Goal: Task Accomplishment & Management: Use online tool/utility

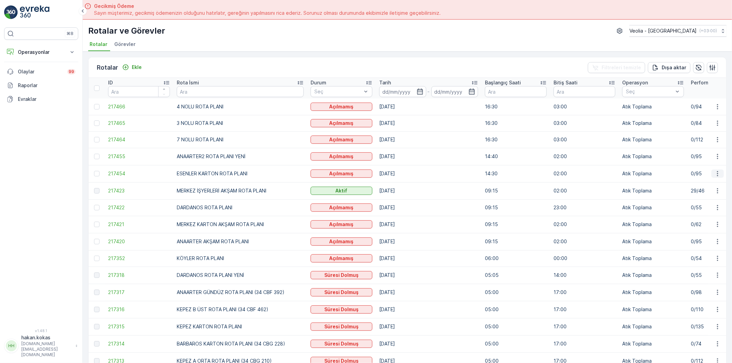
click at [719, 172] on icon "button" at bounding box center [717, 173] width 7 height 7
click at [709, 213] on span "Atanan Kişiyi Değiştir" at bounding box center [698, 212] width 48 height 7
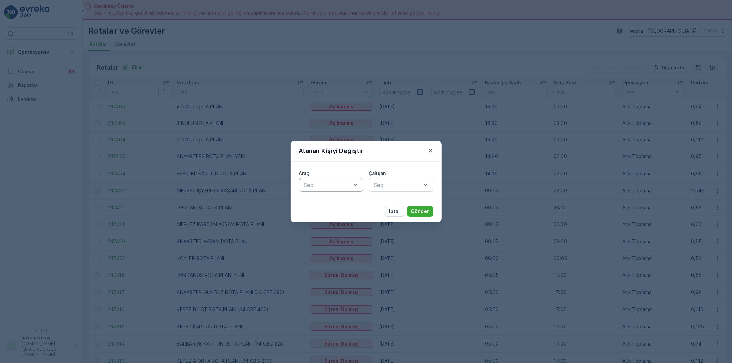
click at [317, 183] on div at bounding box center [327, 185] width 49 height 6
type input "462"
click at [339, 205] on div "34 CBF 462" at bounding box center [331, 202] width 56 height 6
click at [376, 189] on div "Seç" at bounding box center [401, 185] width 65 height 14
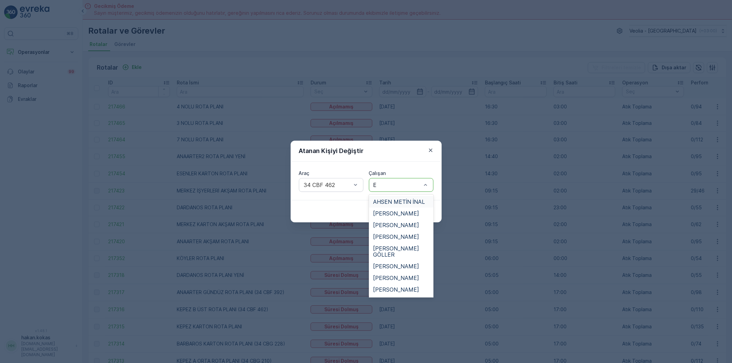
type input "ER"
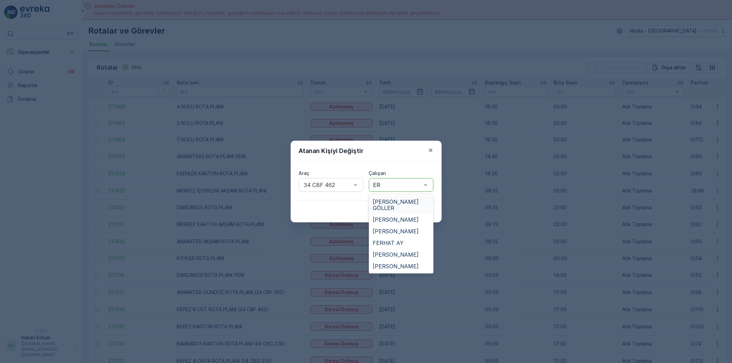
click at [390, 199] on span "[PERSON_NAME] GÖLLER" at bounding box center [401, 205] width 56 height 12
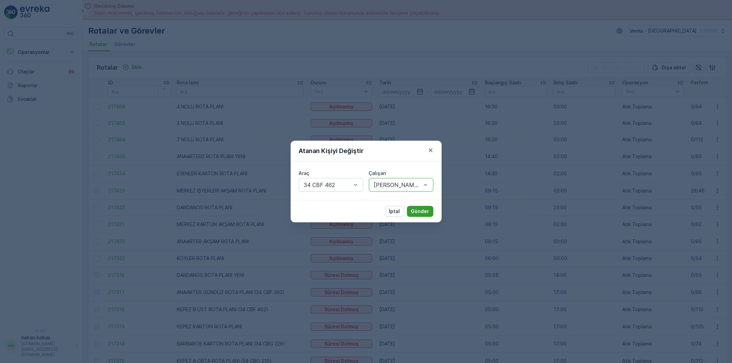
click at [425, 208] on p "Gönder" at bounding box center [420, 211] width 18 height 7
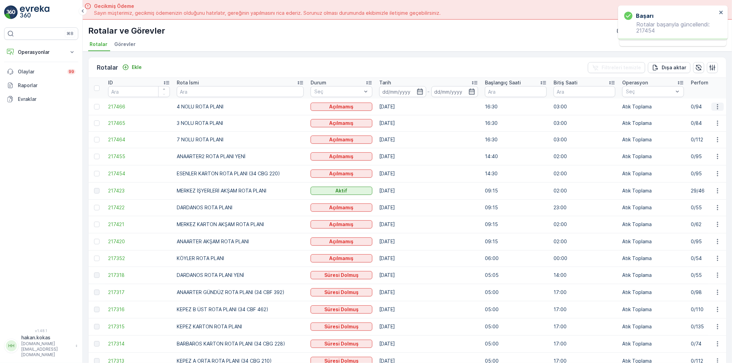
click at [714, 105] on icon "button" at bounding box center [717, 106] width 7 height 7
click at [710, 144] on span "Atanan Kişiyi Değiştir" at bounding box center [698, 145] width 48 height 7
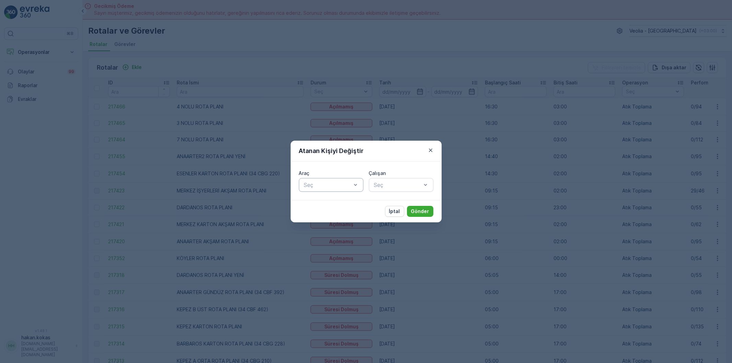
click at [342, 187] on div at bounding box center [327, 185] width 49 height 6
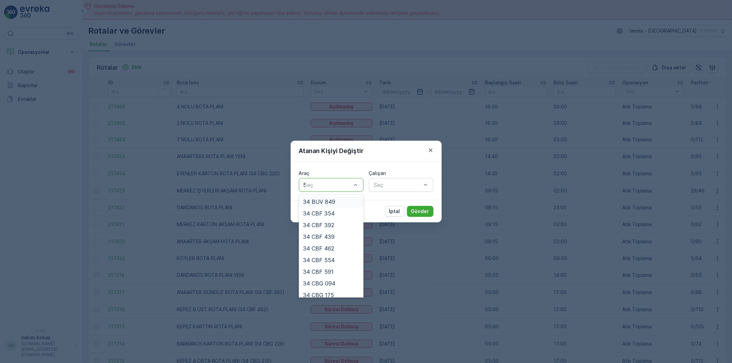
type input "55"
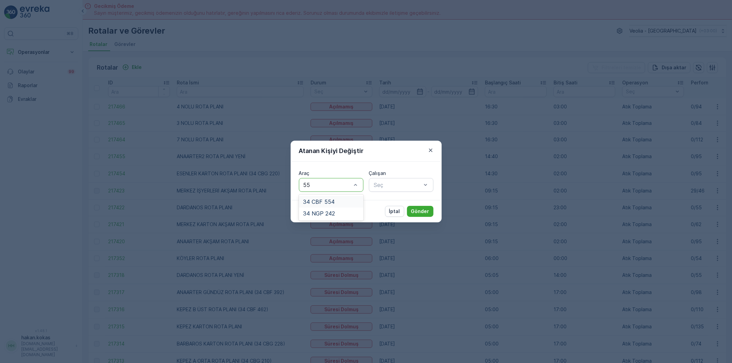
drag, startPoint x: 340, startPoint y: 202, endPoint x: 399, endPoint y: 192, distance: 59.5
click at [341, 202] on div "34 CBF 554" at bounding box center [331, 202] width 56 height 6
click at [402, 186] on div at bounding box center [397, 185] width 49 height 6
type input "CEY"
click at [401, 200] on span "[PERSON_NAME]" at bounding box center [396, 202] width 46 height 6
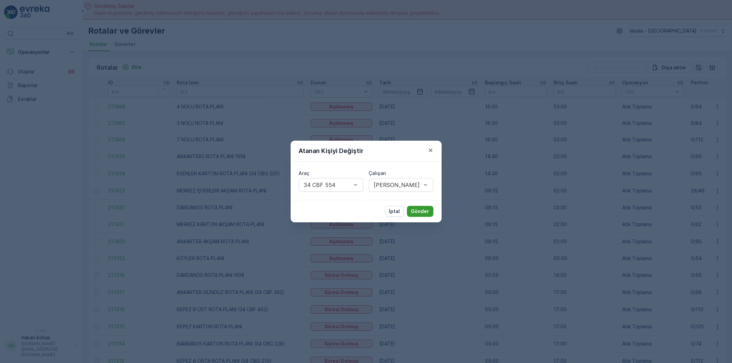
click at [427, 210] on p "Gönder" at bounding box center [420, 211] width 18 height 7
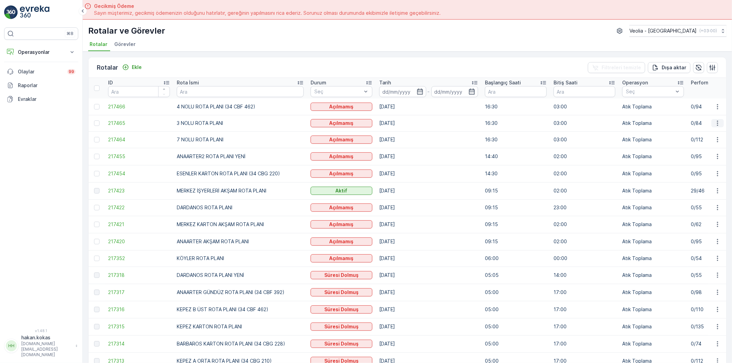
click at [716, 126] on icon "button" at bounding box center [717, 123] width 7 height 7
click at [711, 163] on span "Atanan Kişiyi Değiştir" at bounding box center [698, 162] width 48 height 7
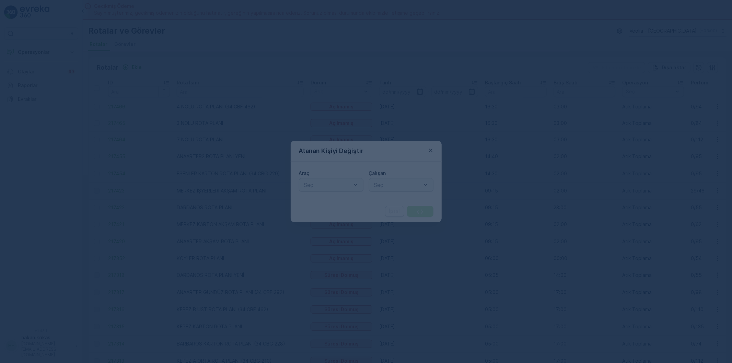
click at [332, 189] on div at bounding box center [366, 181] width 732 height 363
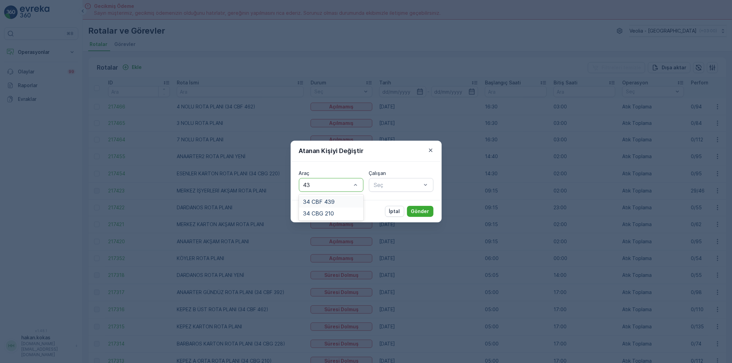
type input "439"
click at [334, 200] on div "34 CBF 439" at bounding box center [331, 202] width 56 height 6
type input "BÜLEN"
click at [418, 205] on div "[PERSON_NAME]" at bounding box center [401, 202] width 56 height 6
click at [430, 210] on button "Gönder" at bounding box center [420, 211] width 26 height 11
